Goal: Communication & Community: Answer question/provide support

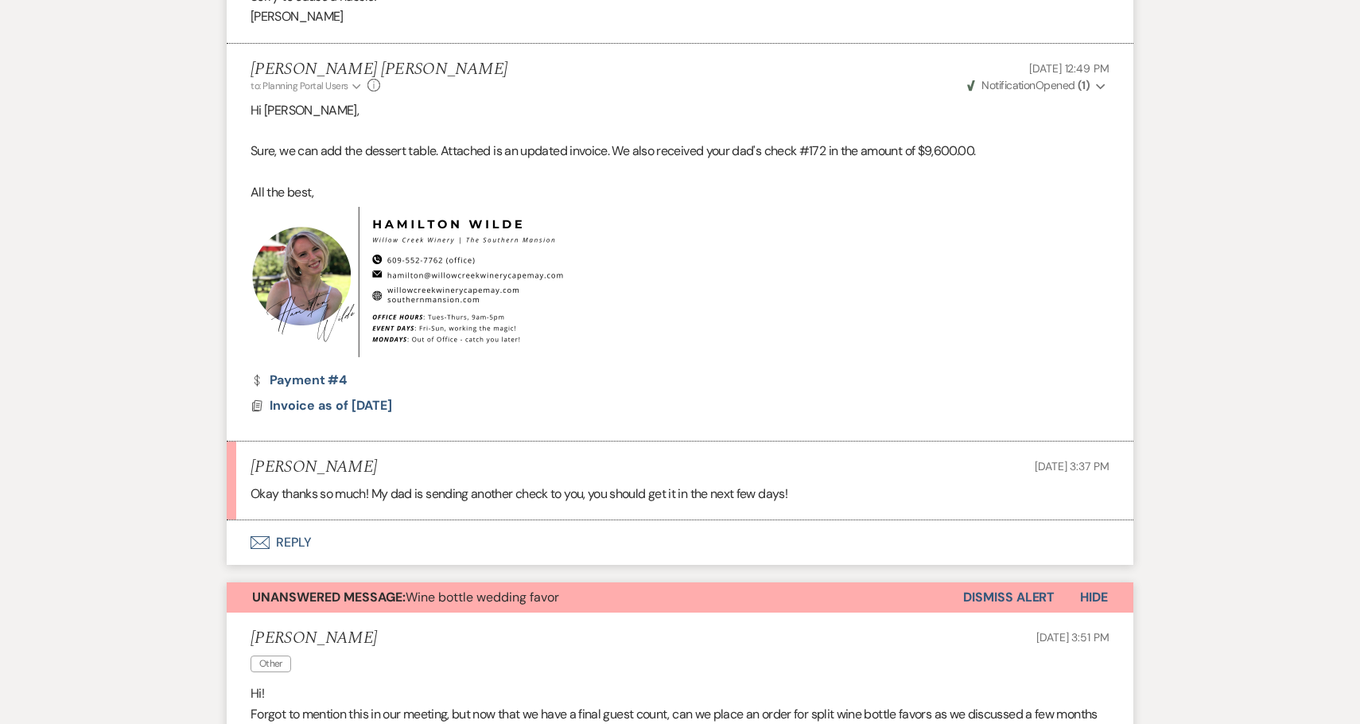
scroll to position [2525, 0]
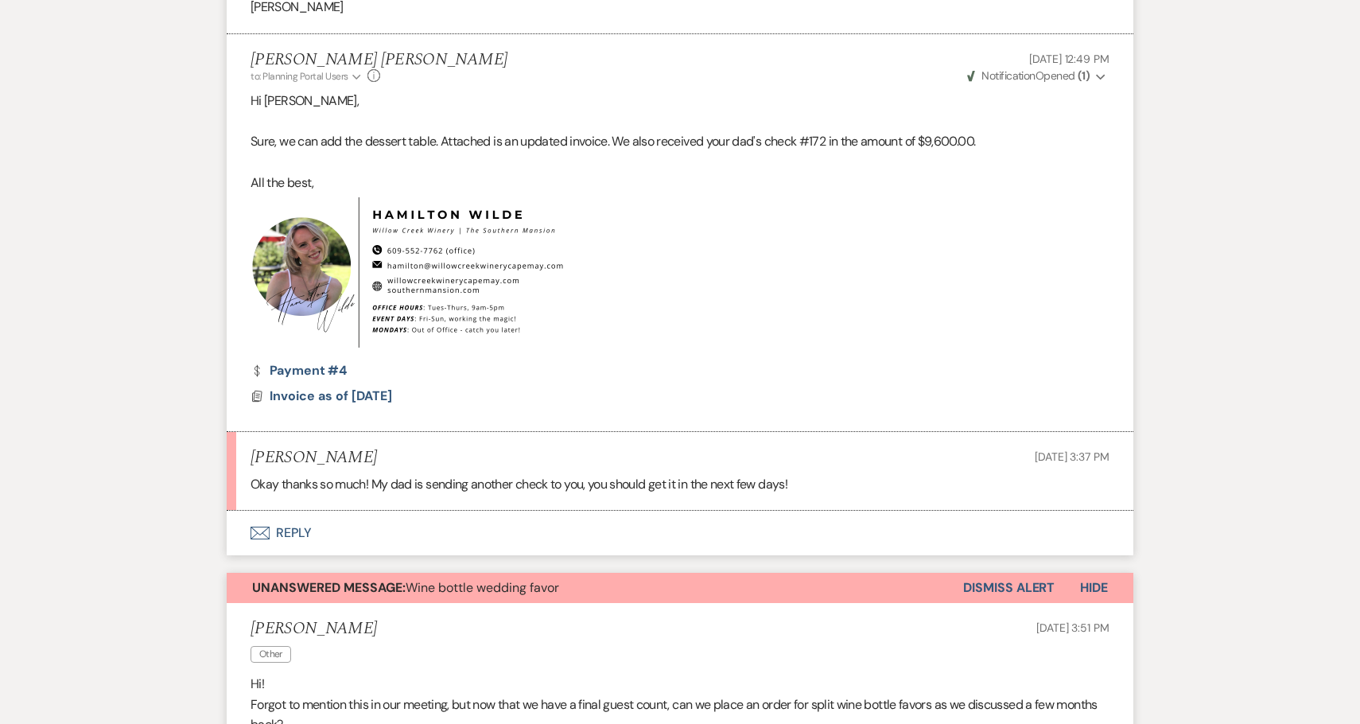
click at [1035, 573] on button "Dismiss Alert" at bounding box center [1008, 588] width 91 height 30
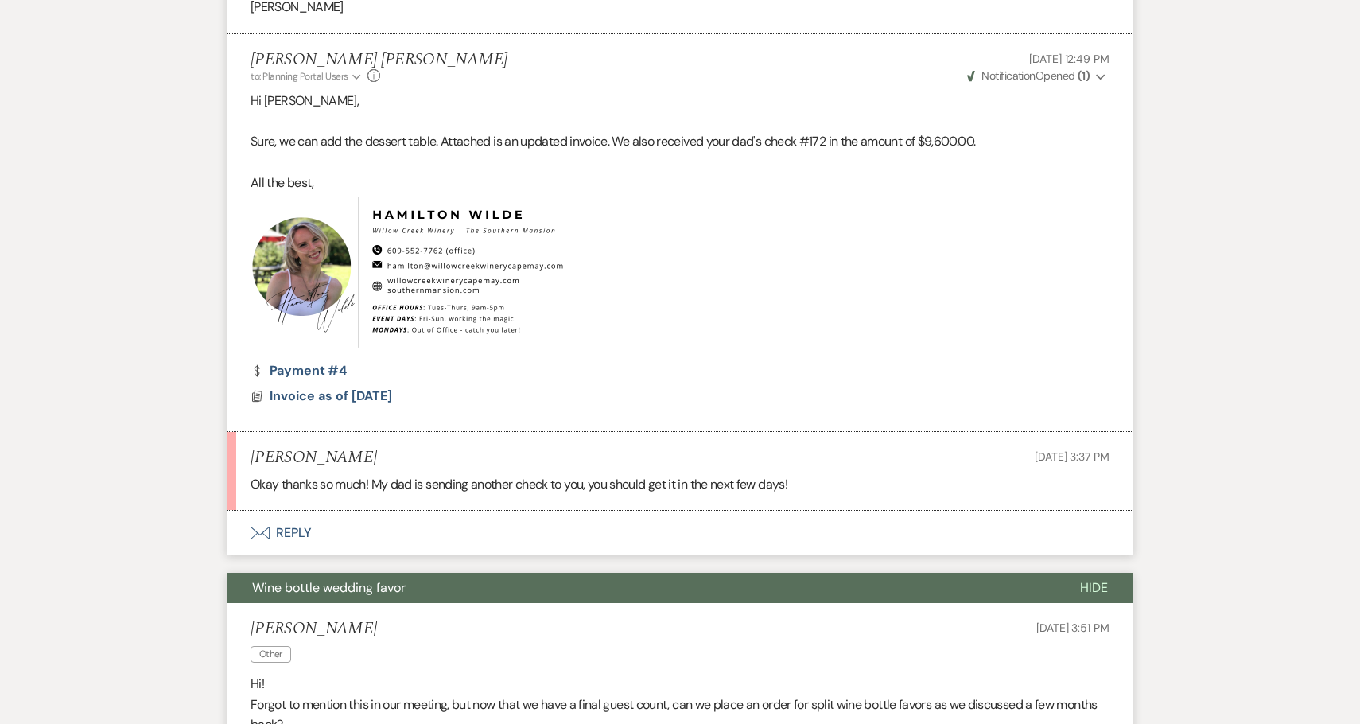
click at [943, 573] on button "Wine bottle wedding favor" at bounding box center [641, 588] width 828 height 30
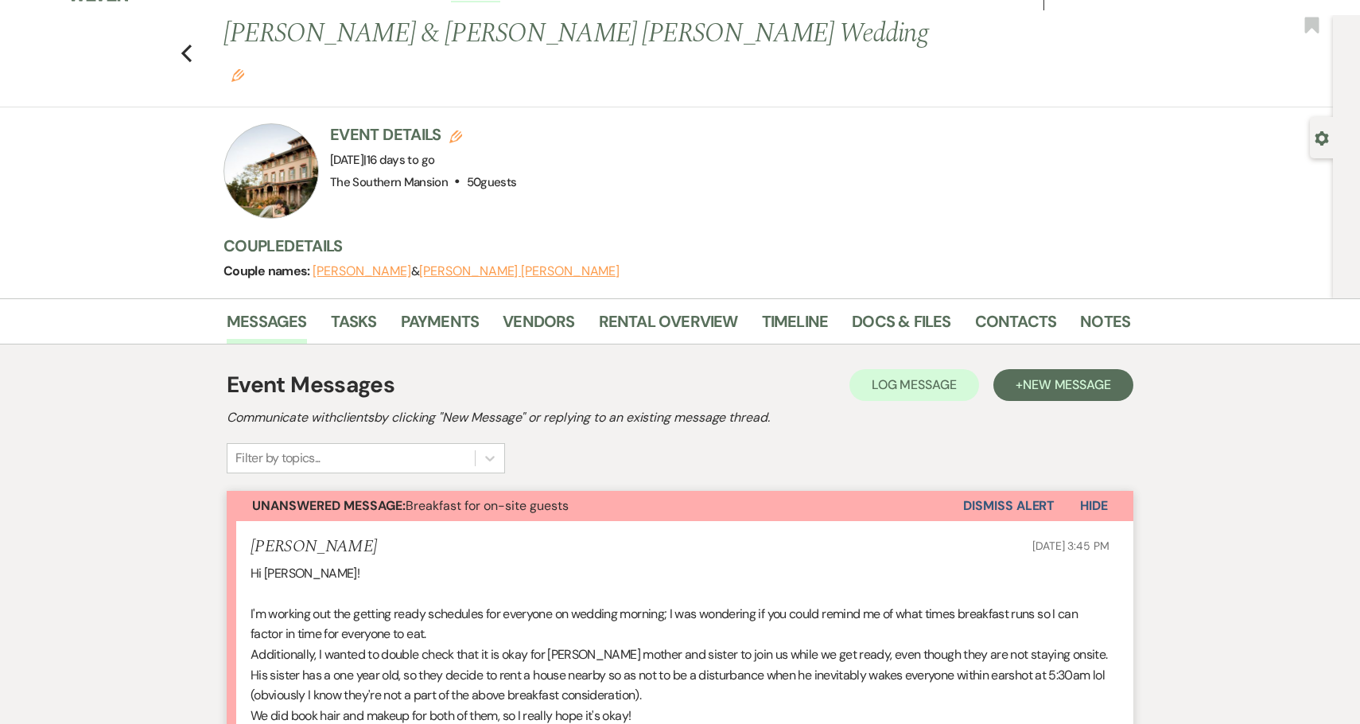
scroll to position [0, 0]
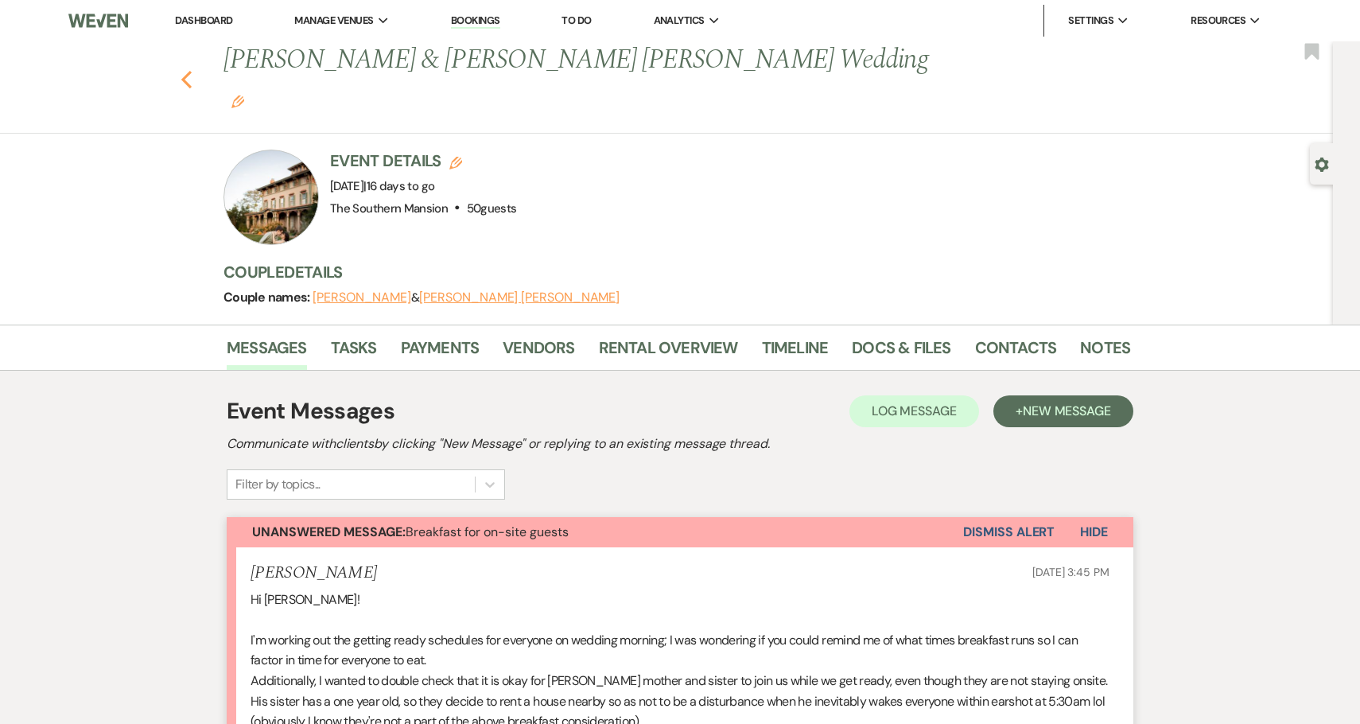
click at [184, 71] on use "button" at bounding box center [186, 80] width 10 height 18
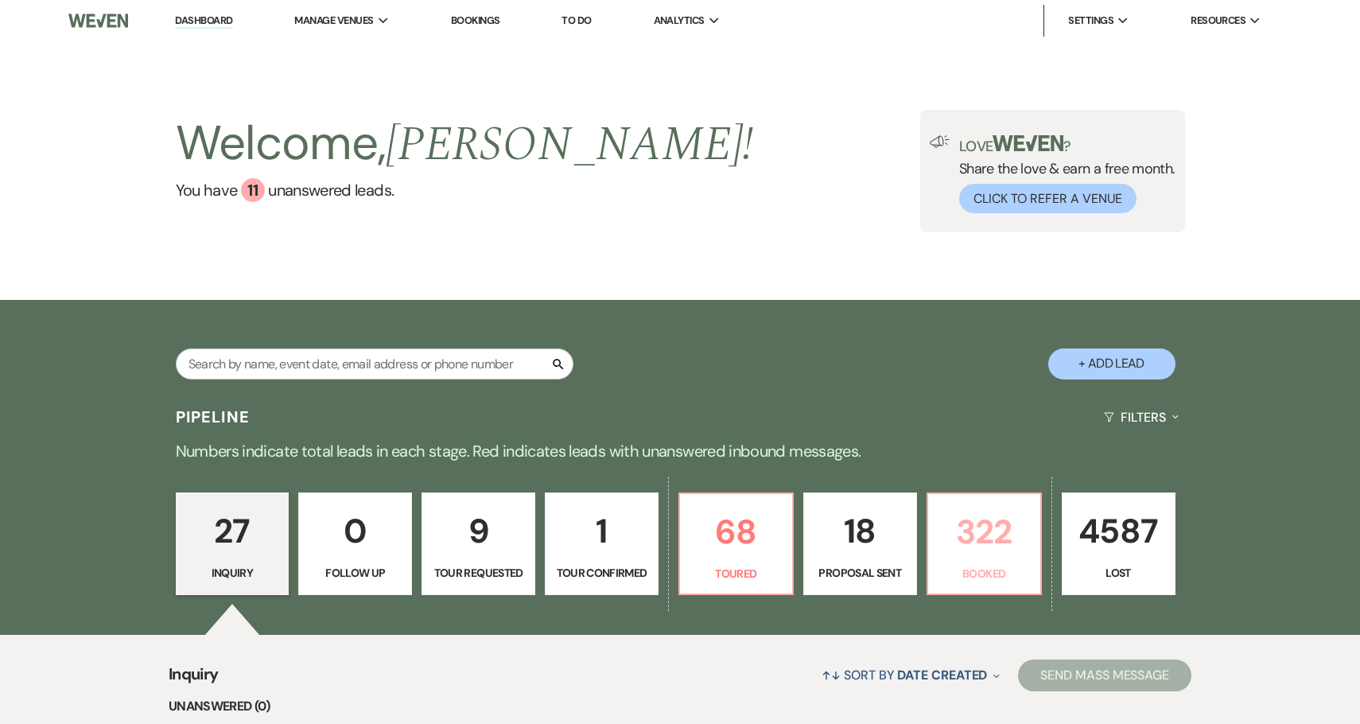
click at [974, 550] on p "322" at bounding box center [984, 531] width 93 height 53
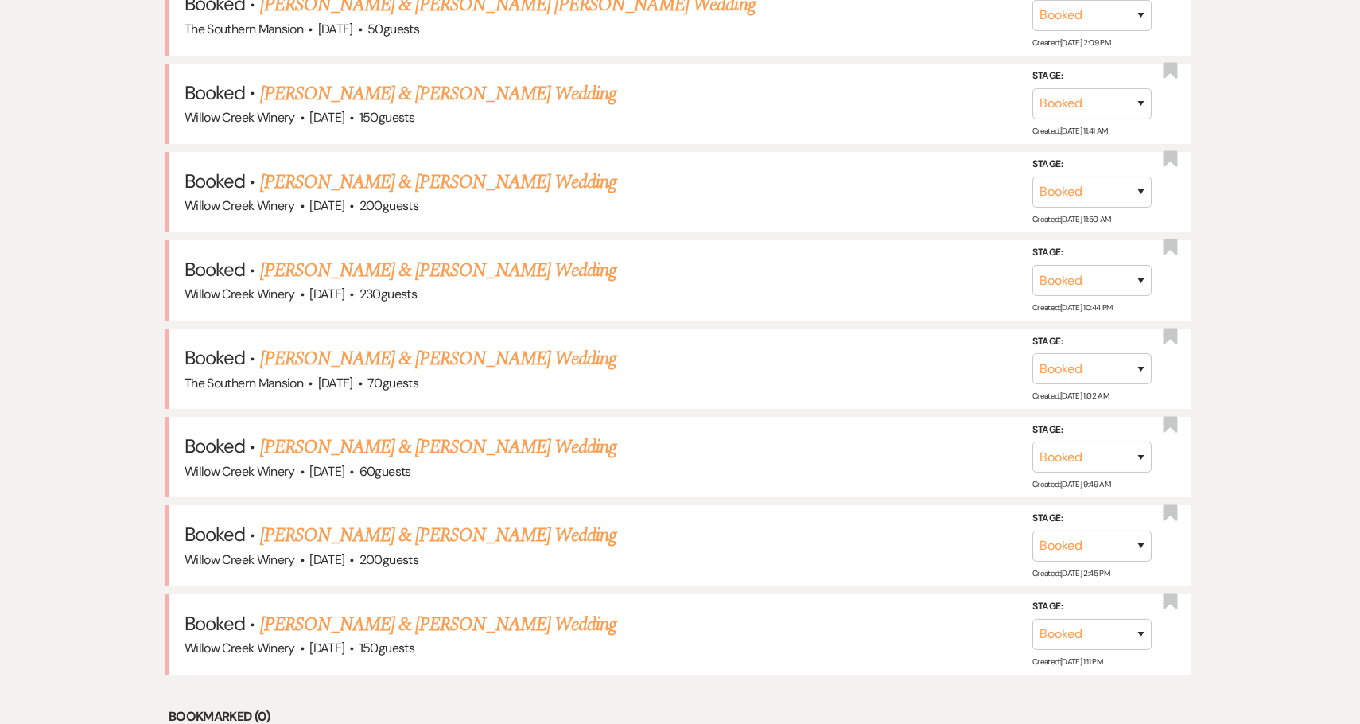
scroll to position [931, 0]
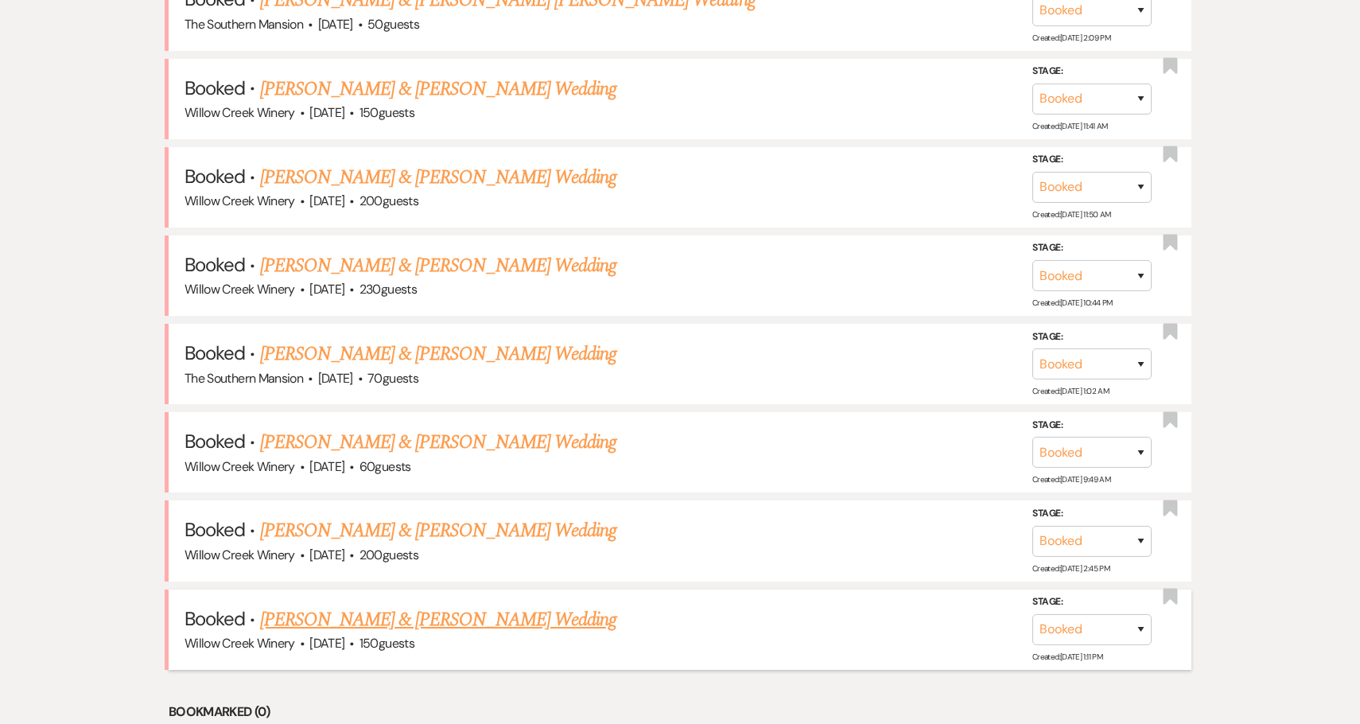
click at [452, 609] on link "[PERSON_NAME] & [PERSON_NAME] Wedding" at bounding box center [438, 619] width 356 height 29
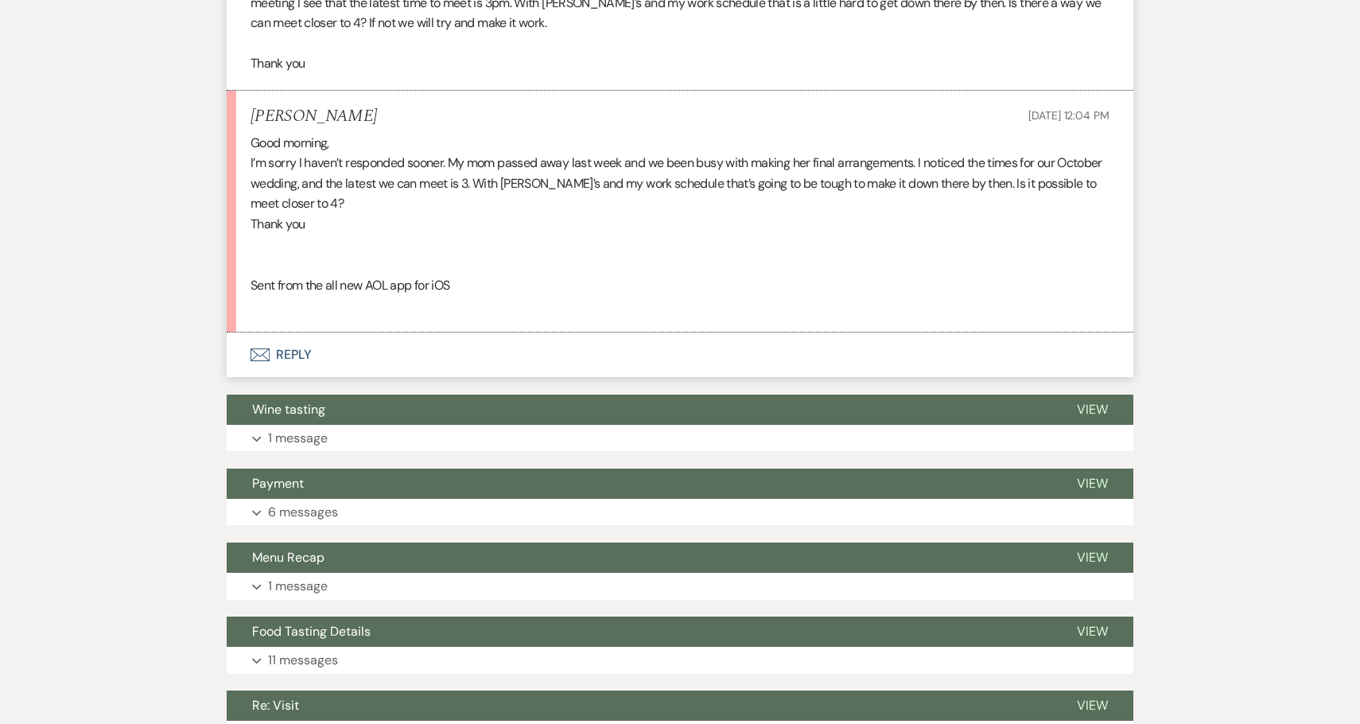
scroll to position [1278, 0]
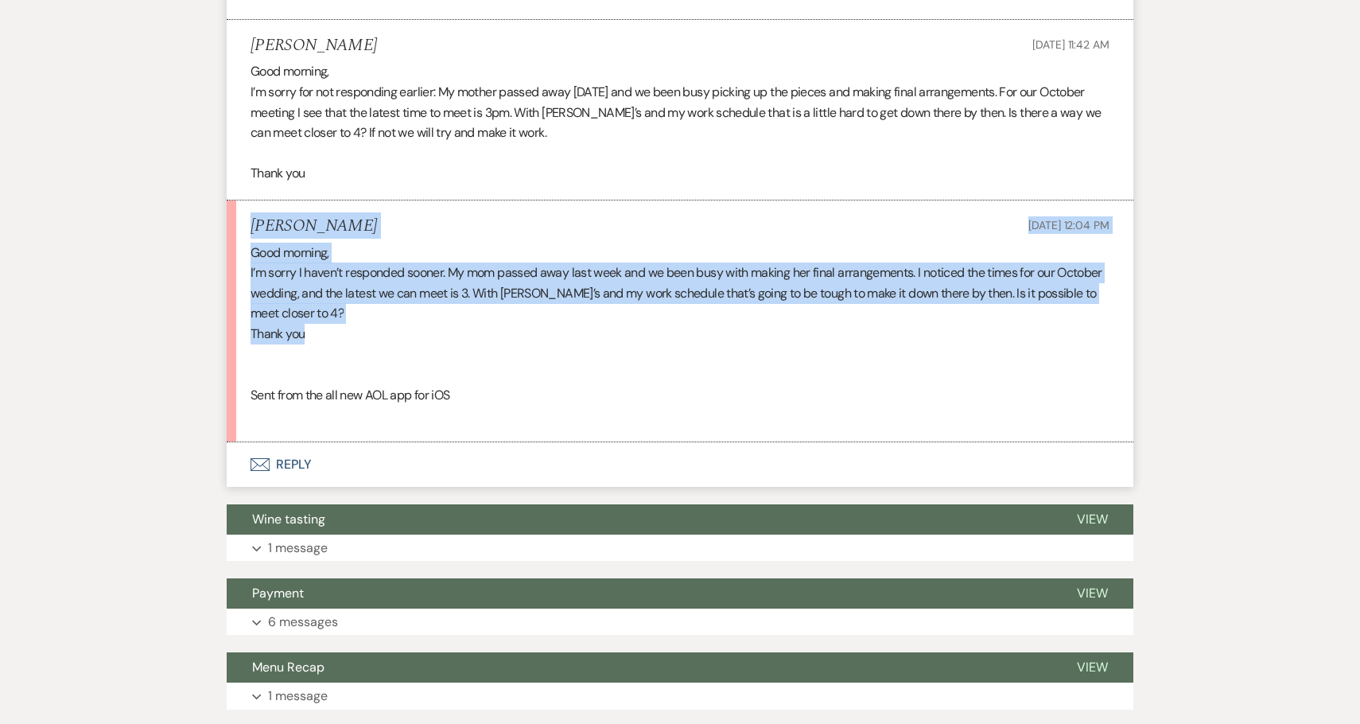
drag, startPoint x: 321, startPoint y: 341, endPoint x: 247, endPoint y: 223, distance: 139.7
click at [247, 223] on li "[PERSON_NAME] [DATE] 12:04 PM Good morning, I’m sorry I haven’t responded soone…" at bounding box center [680, 321] width 907 height 242
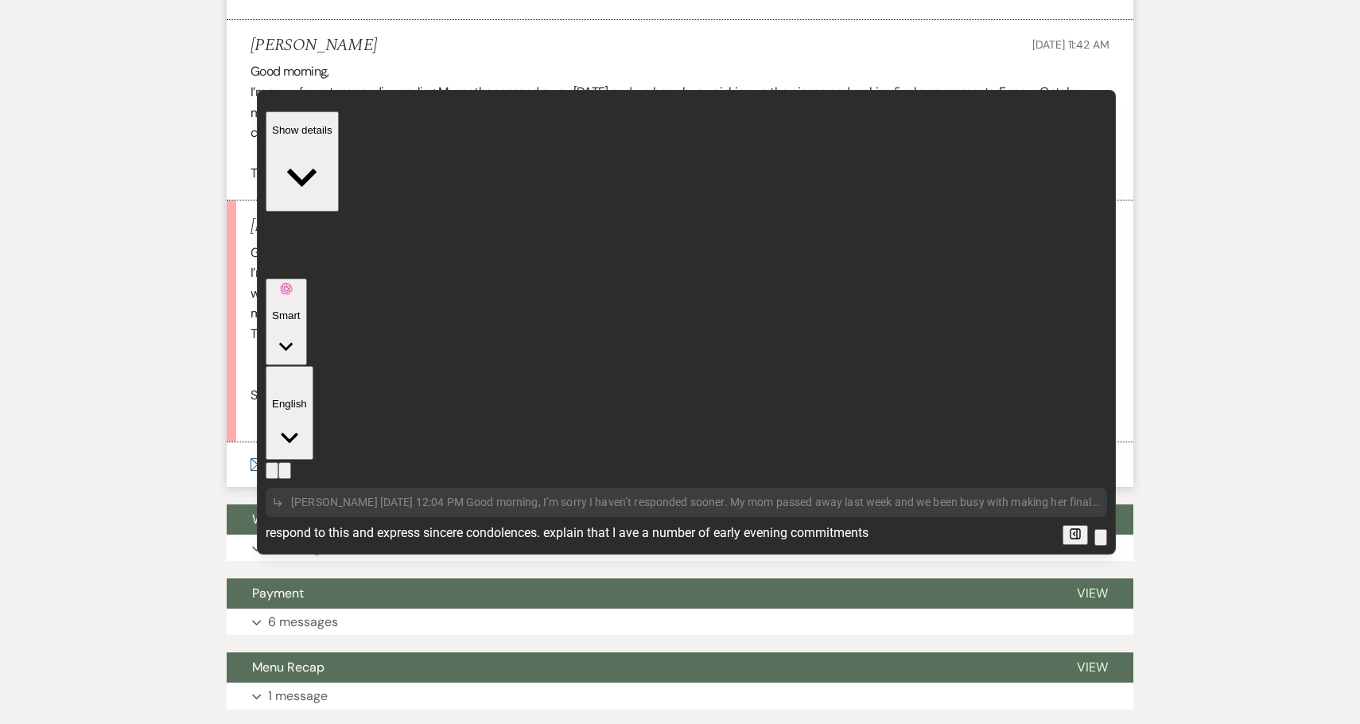
click at [627, 523] on textarea "respond to this and express sincere condolences. explain that I ave a number of…" at bounding box center [661, 532] width 791 height 19
click at [929, 523] on textarea "respond to this and express sincere condolences. explain that I have a number o…" at bounding box center [661, 532] width 791 height 19
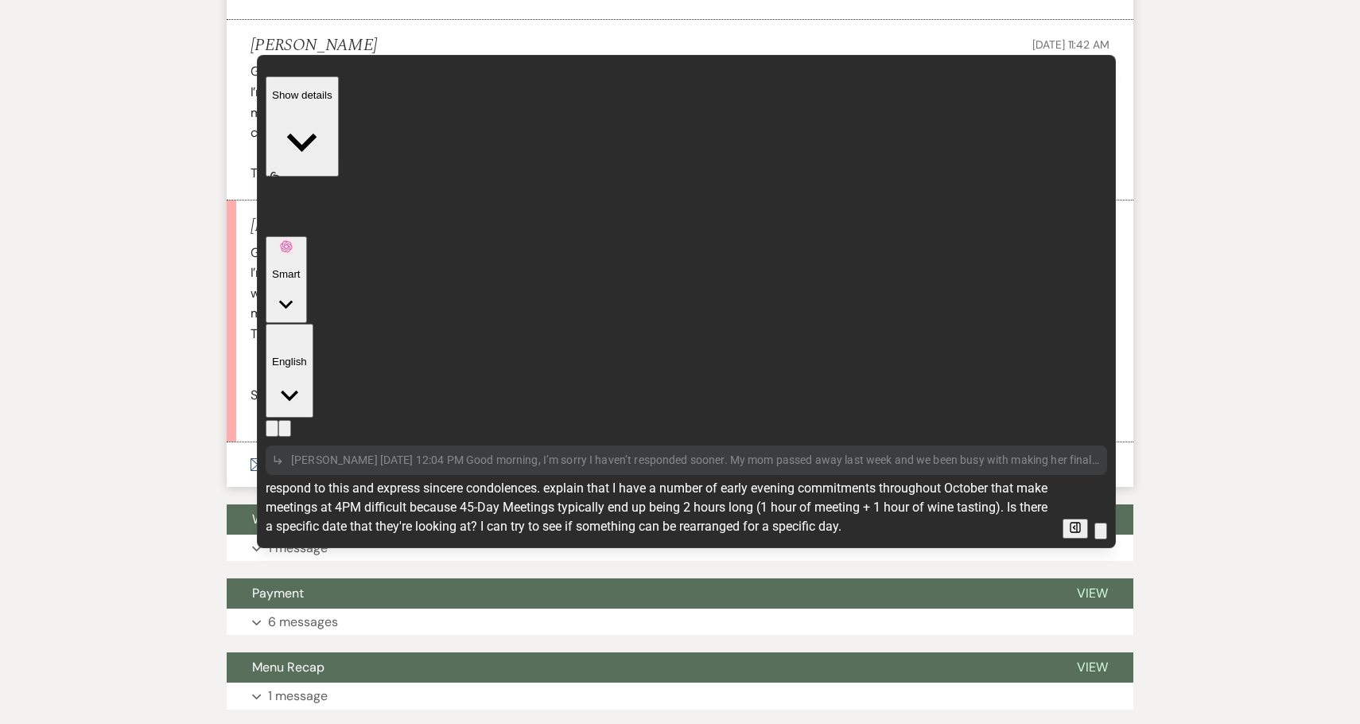
click at [266, 479] on textarea "respond to this and express sincere condolences. explain that I have a number o…" at bounding box center [661, 507] width 791 height 57
click at [325, 479] on textarea "respond to this and express sincere condolences. explain that I have a number o…" at bounding box center [661, 507] width 791 height 57
click at [414, 479] on textarea "respond to this and express sincere condolences. explain that I have a number o…" at bounding box center [661, 507] width 791 height 57
click at [550, 479] on textarea "respond to this and express sincere condolences. explain that I have a number o…" at bounding box center [661, 507] width 791 height 57
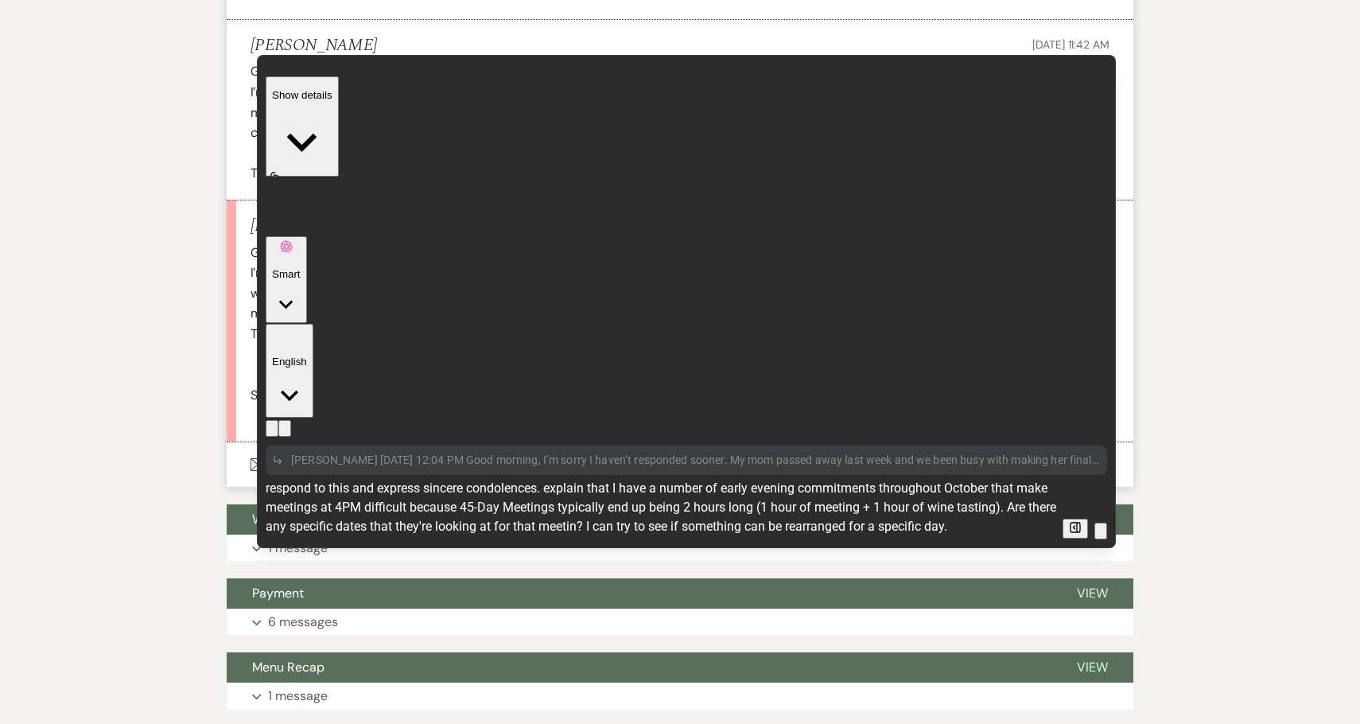
type textarea "respond to this and express sincere condolences. explain that I have a number o…"
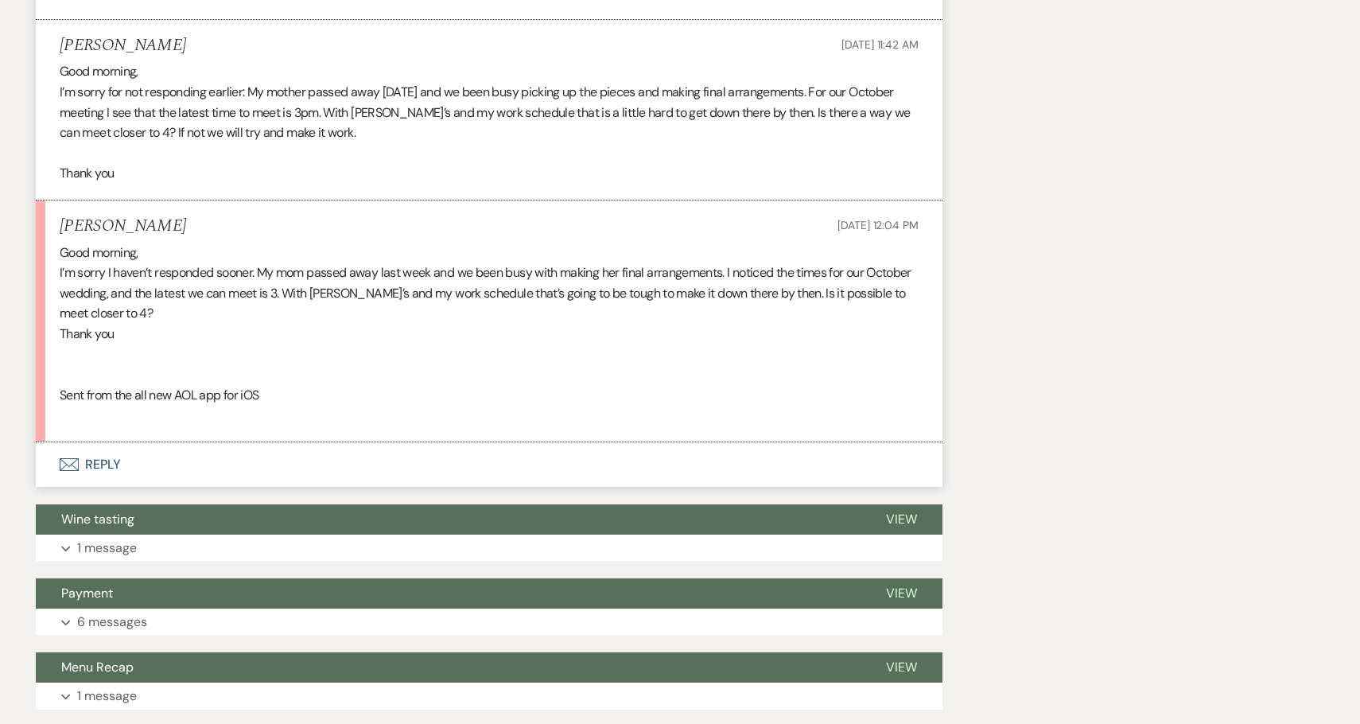
scroll to position [611, 0]
type textarea "yes"
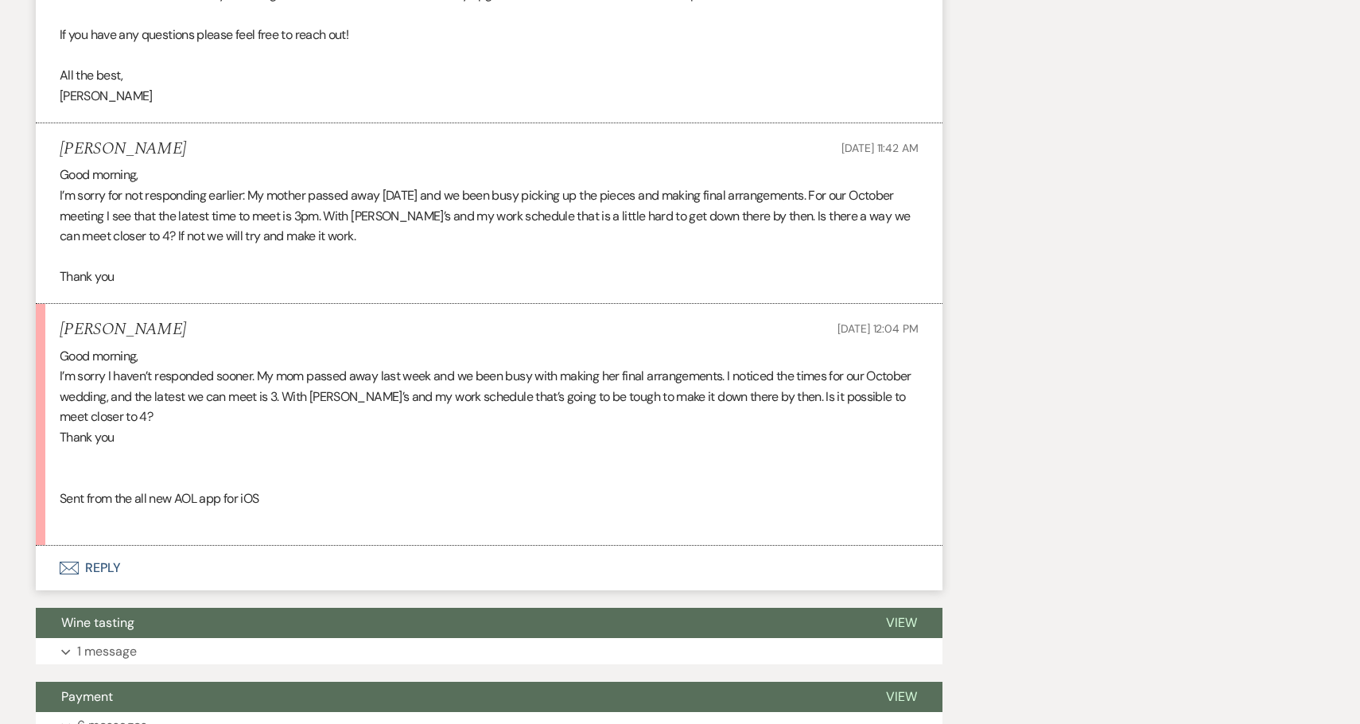
scroll to position [1891, 0]
click at [223, 563] on button "Envelope Reply" at bounding box center [489, 568] width 907 height 45
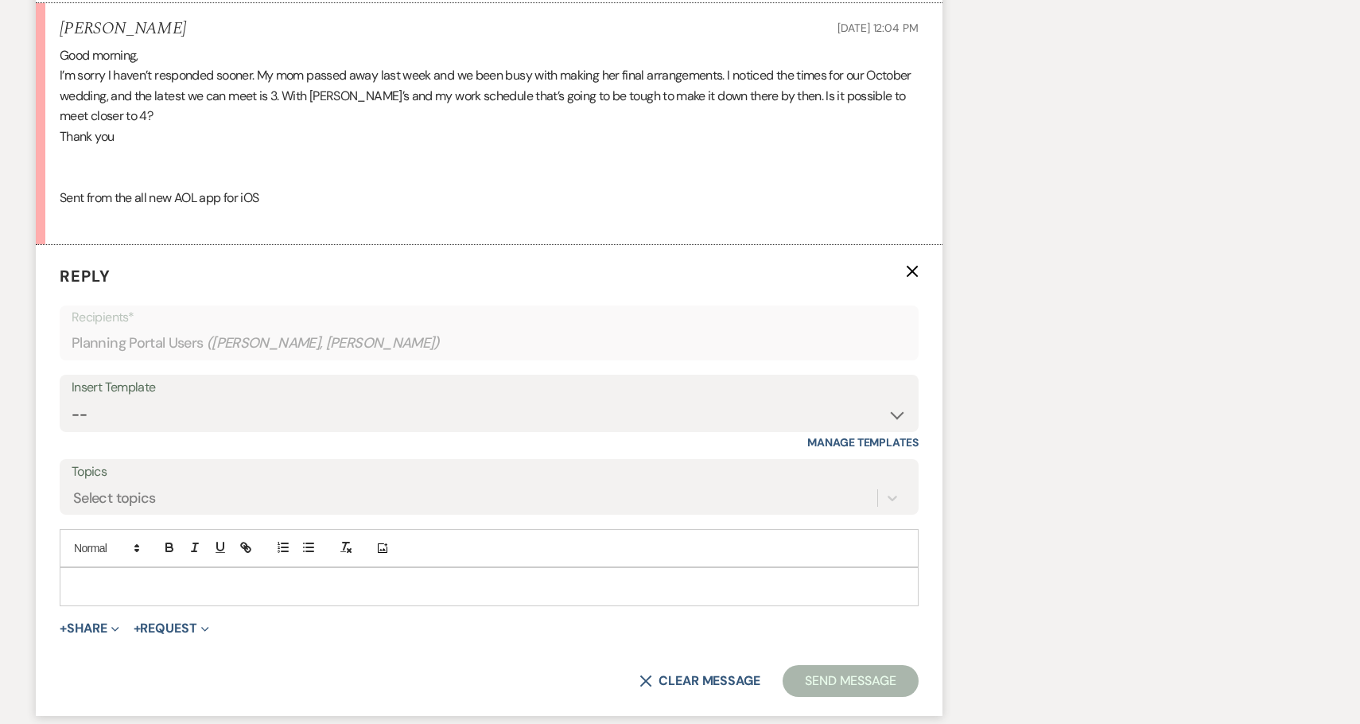
scroll to position [1489, 0]
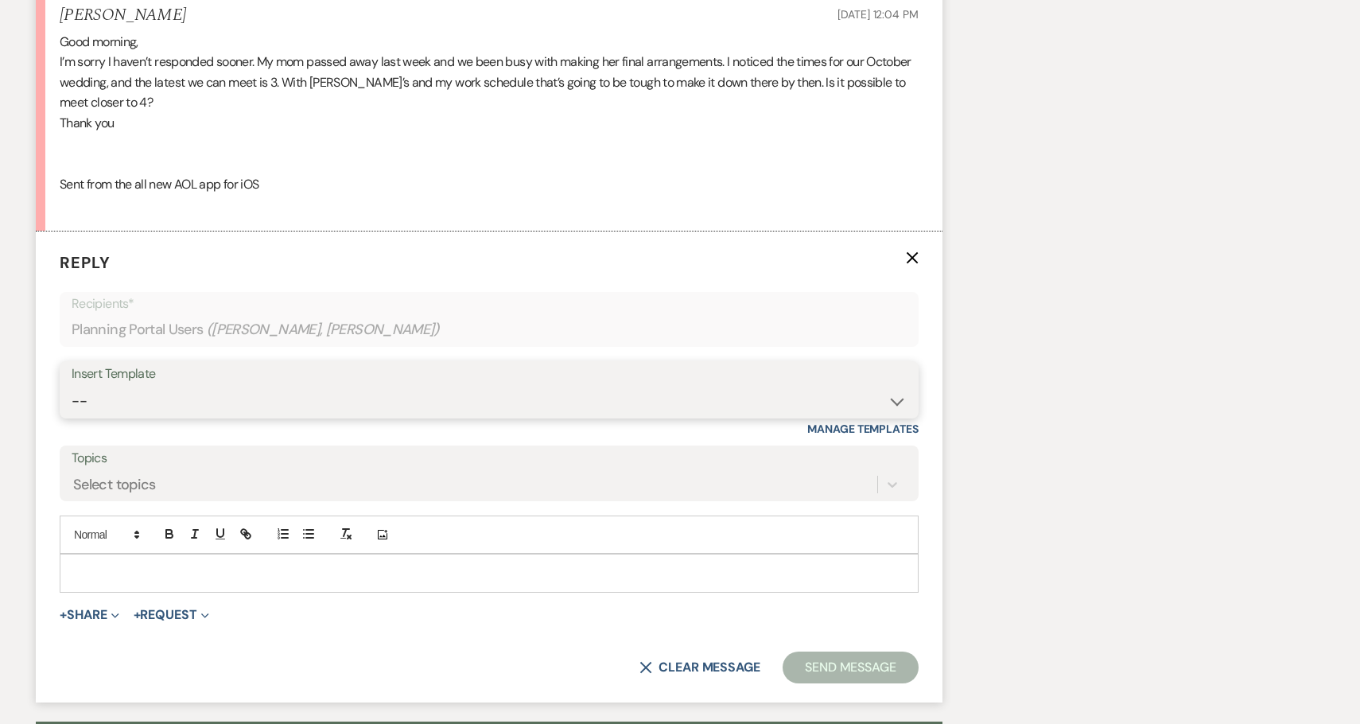
click at [235, 387] on select "-- Weven Planning Portal Introduction (Booked Events) 6-Month Check-in Review R…" at bounding box center [489, 401] width 835 height 31
select select "1589"
click at [72, 386] on select "-- Weven Planning Portal Introduction (Booked Events) 6-Month Check-in Review R…" at bounding box center [489, 401] width 835 height 31
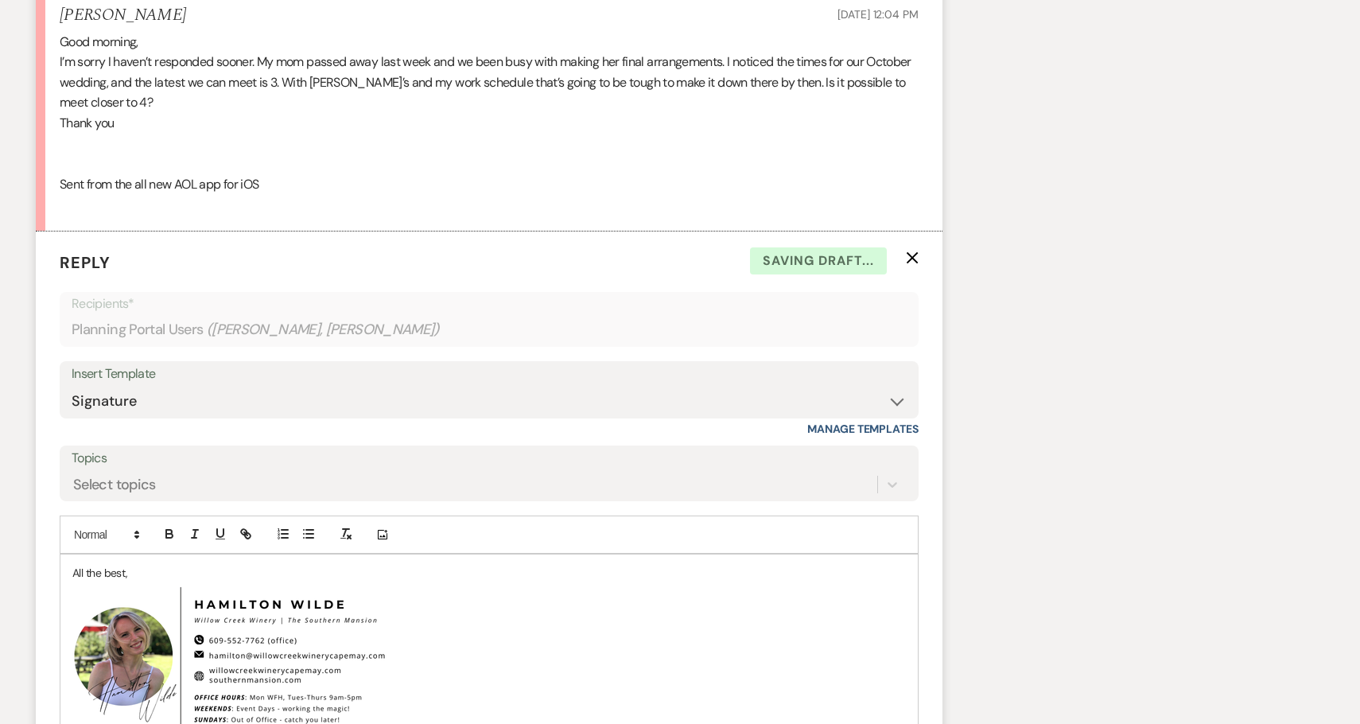
click at [68, 571] on div "All the best, ﻿ ﻿" at bounding box center [489, 652] width 858 height 196
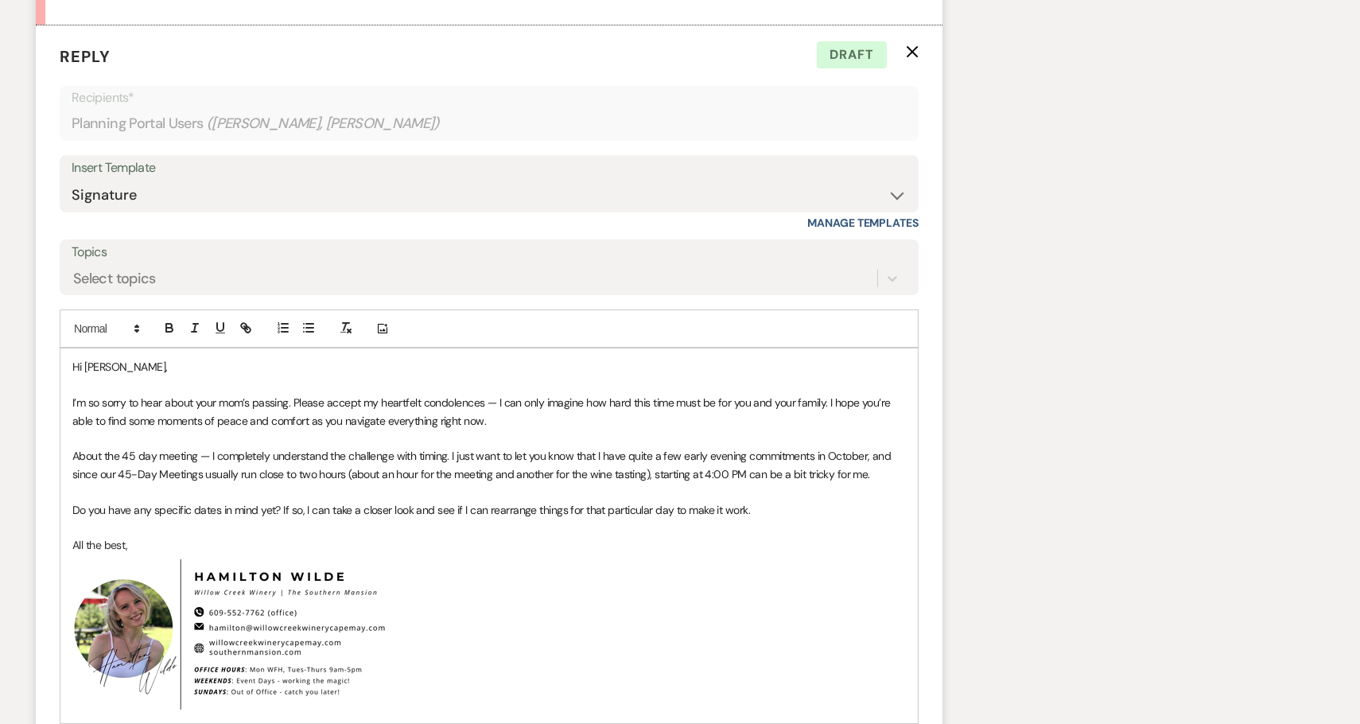
scroll to position [1696, 0]
drag, startPoint x: 142, startPoint y: 457, endPoint x: 134, endPoint y: 457, distance: 8.8
click at [134, 457] on span "About the ​4​5 day meeting — I completely understand the challenge with timing.…" at bounding box center [483, 464] width 822 height 32
click at [185, 502] on span "Do you have any specific dates in mind yet? If so, I can take a closer look and…" at bounding box center [411, 509] width 678 height 14
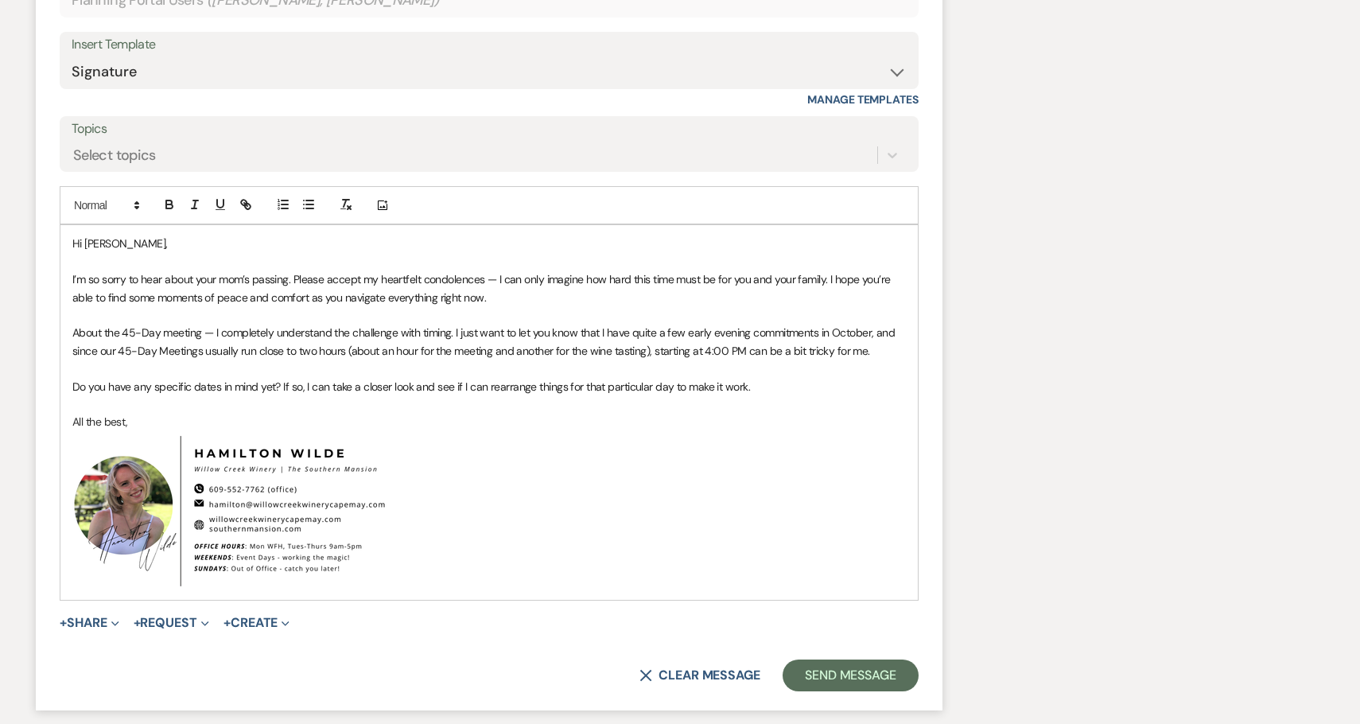
scroll to position [1821, 0]
click at [679, 402] on p at bounding box center [489, 402] width 834 height 18
click at [835, 675] on button "Send Message" at bounding box center [851, 673] width 136 height 32
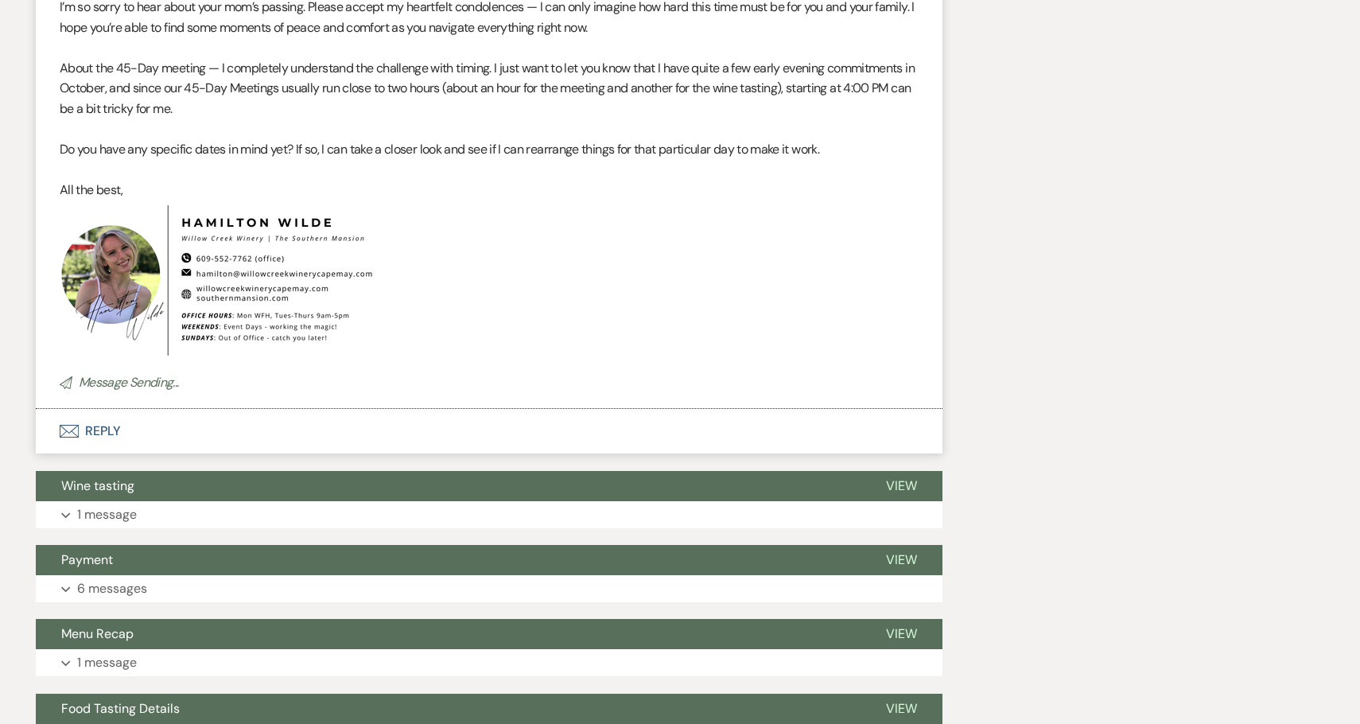
scroll to position [2331, 0]
